Goal: Obtain resource: Obtain resource

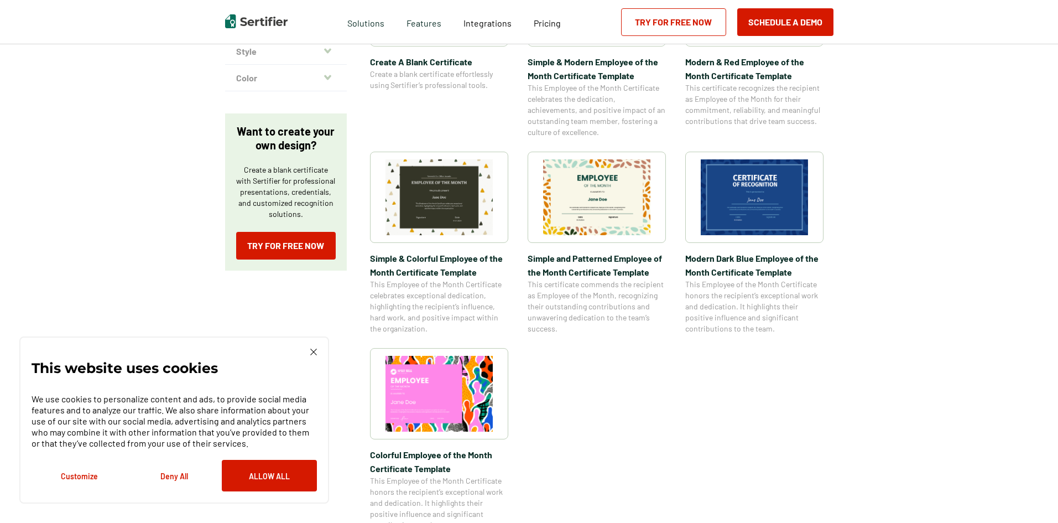
scroll to position [332, 0]
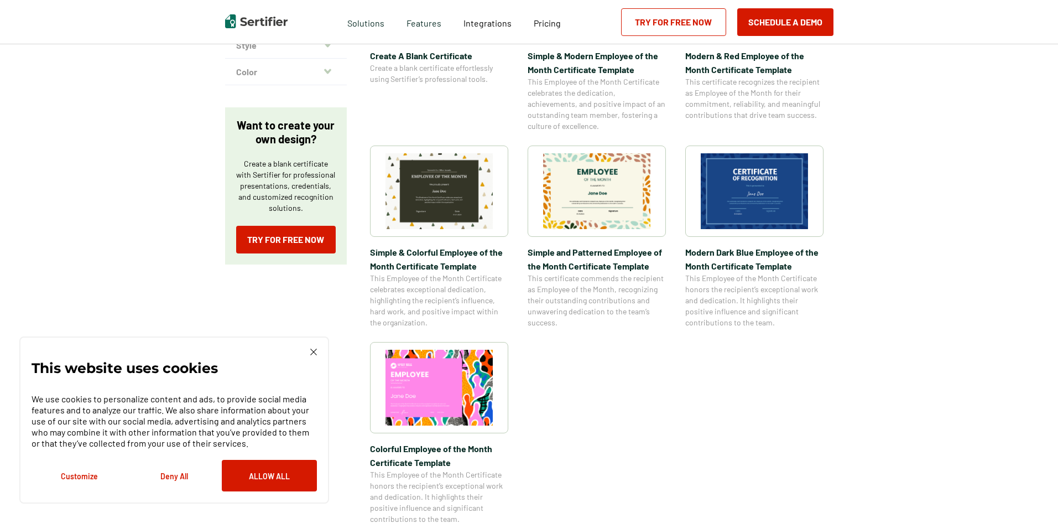
click at [448, 195] on img at bounding box center [438, 191] width 107 height 76
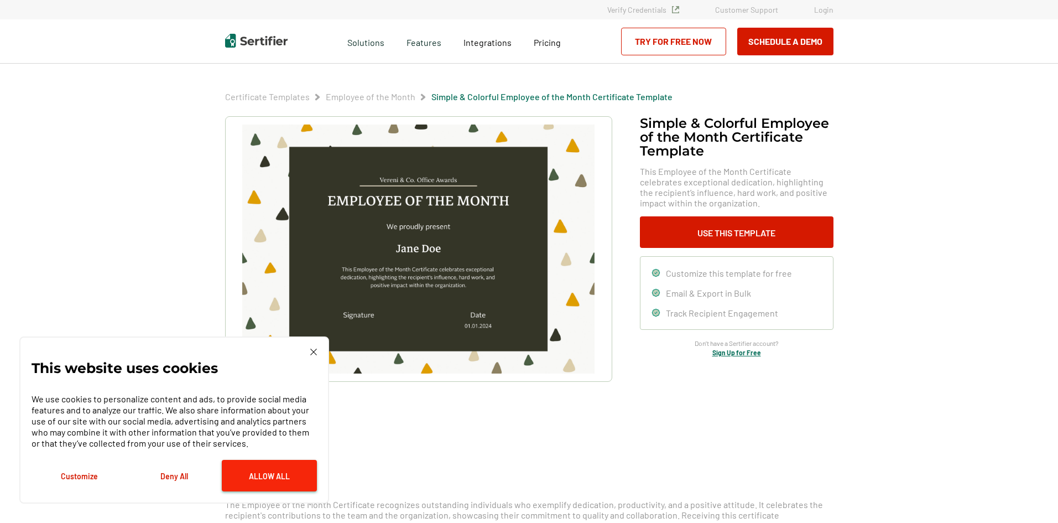
click at [265, 474] on button "Allow All" at bounding box center [269, 476] width 95 height 32
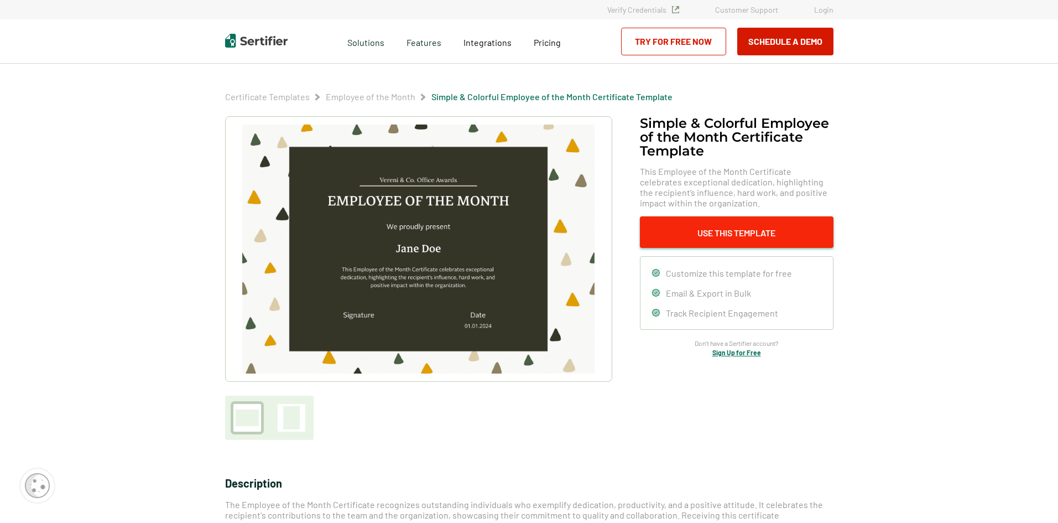
click at [703, 229] on button "Use This Template" at bounding box center [737, 232] width 194 height 32
